Goal: Navigation & Orientation: Find specific page/section

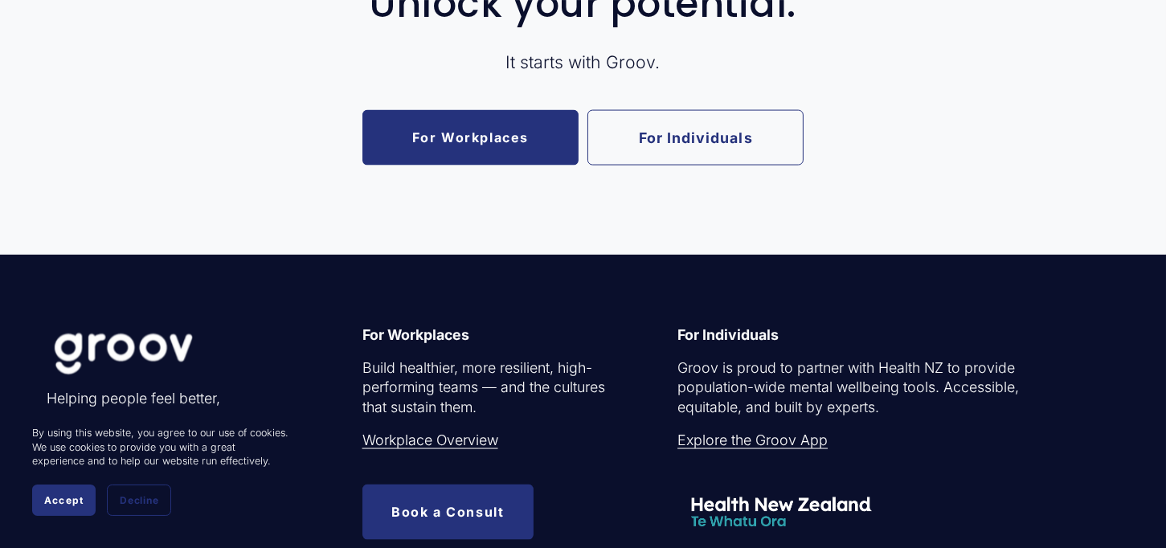
scroll to position [3897, 0]
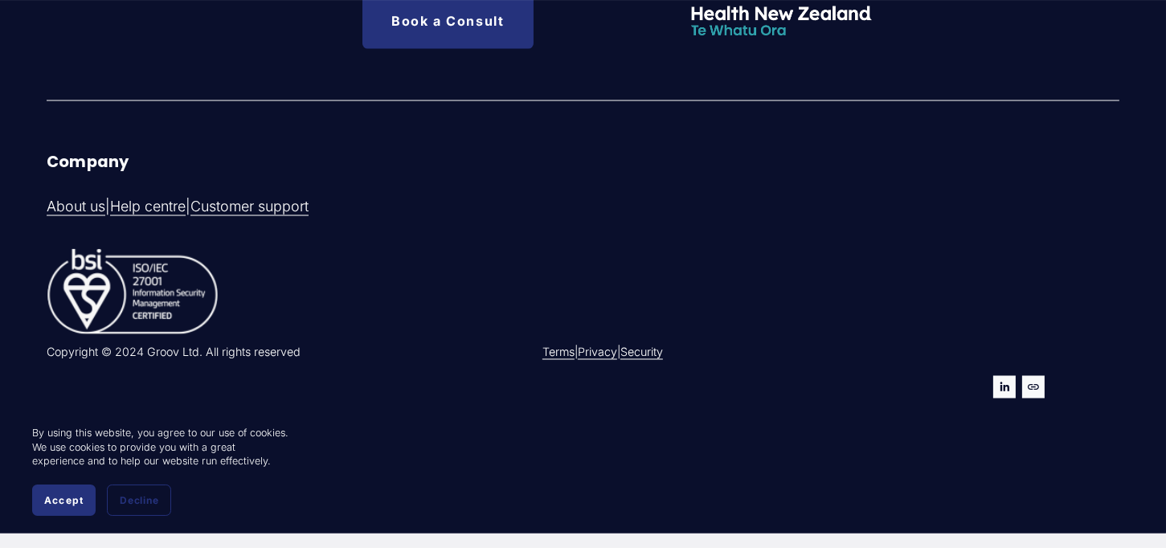
click at [49, 513] on button "Accept" at bounding box center [64, 500] width 64 height 31
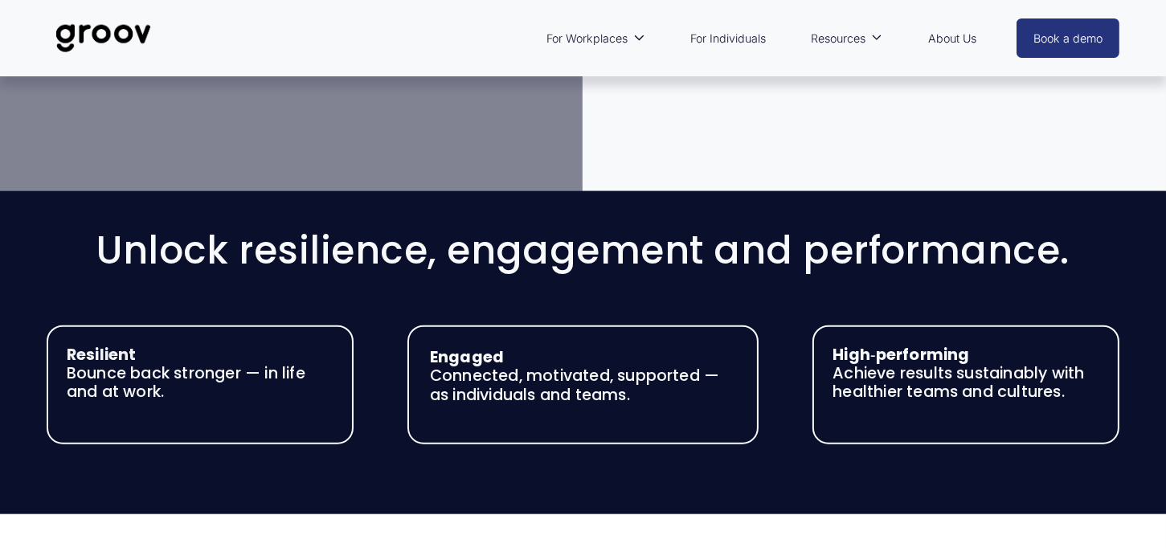
scroll to position [1486, 0]
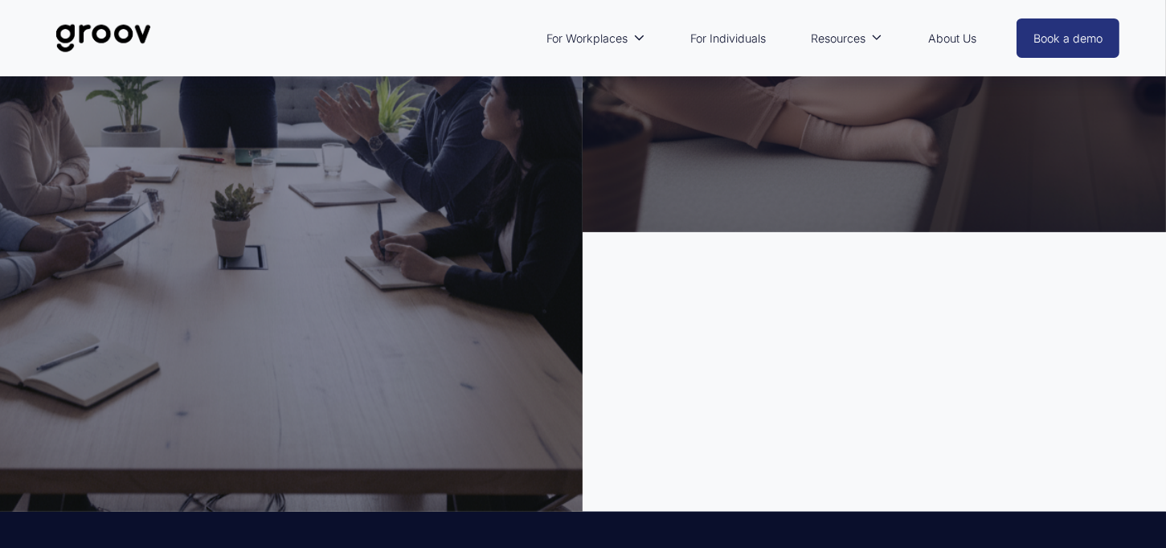
click at [947, 33] on link "About Us" at bounding box center [952, 38] width 64 height 37
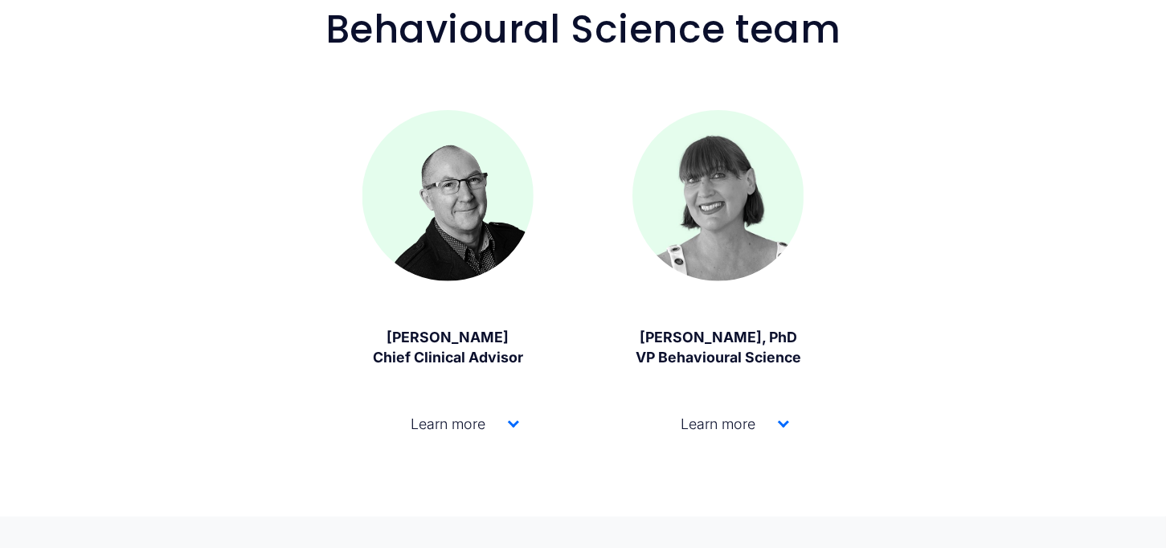
scroll to position [1688, 0]
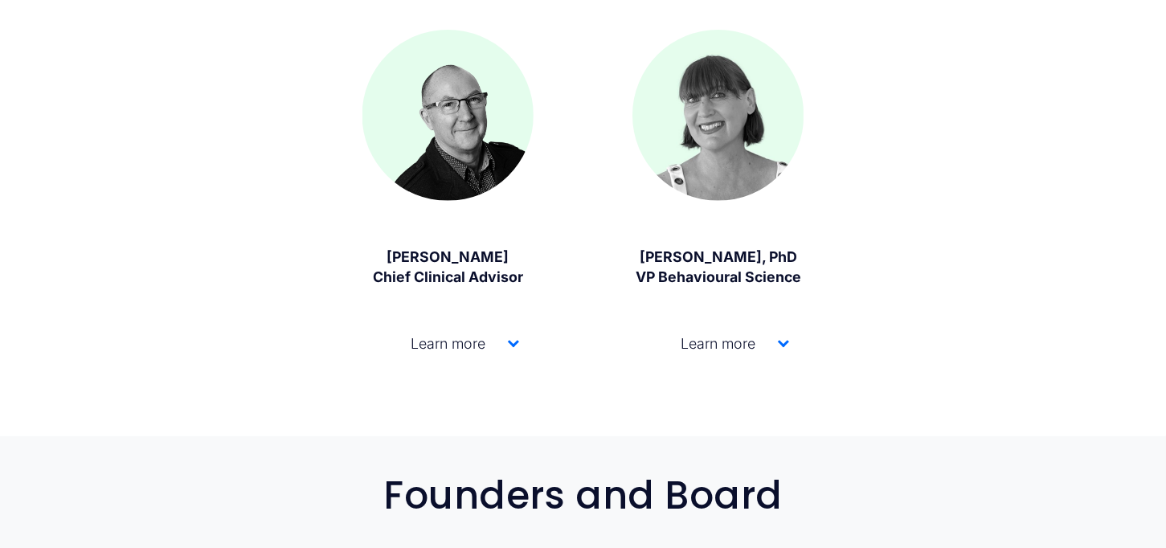
click at [784, 347] on div at bounding box center [783, 341] width 11 height 11
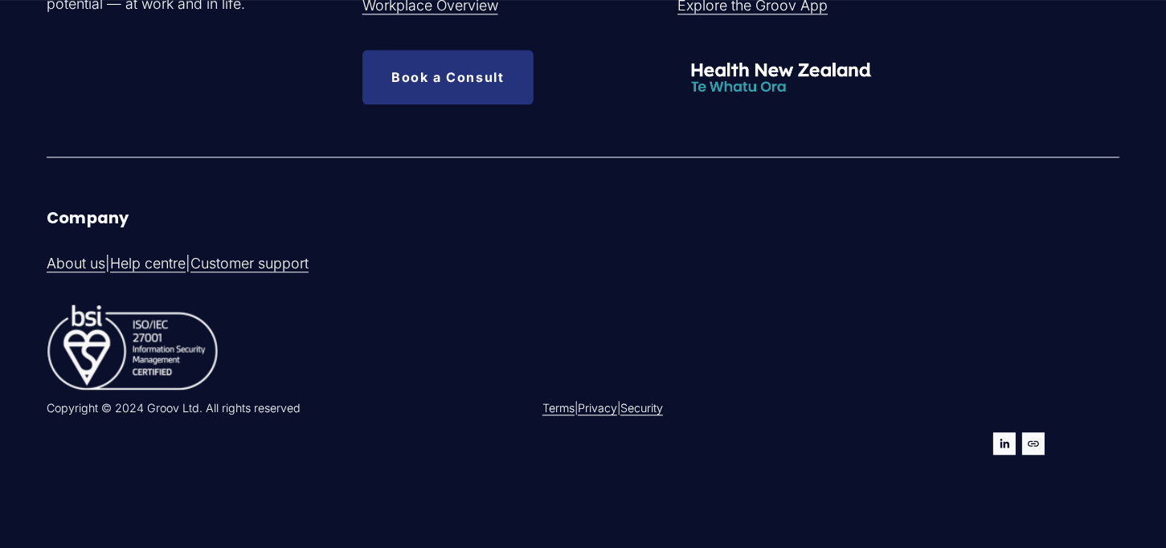
scroll to position [5732, 0]
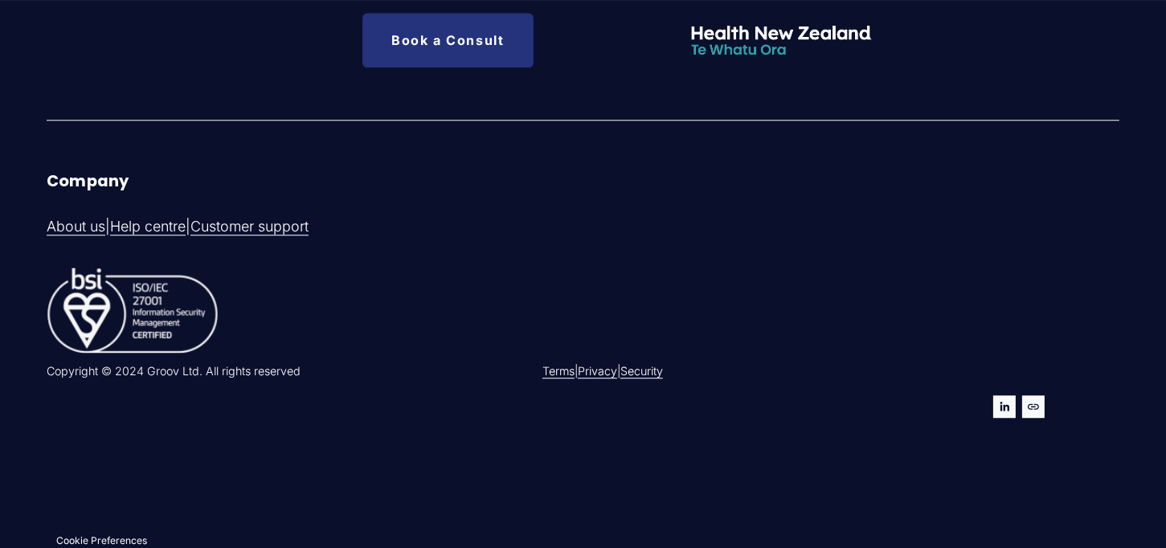
click at [1002, 408] on use "LinkedIn" at bounding box center [1005, 407] width 23 height 23
